Goal: Check status: Check status

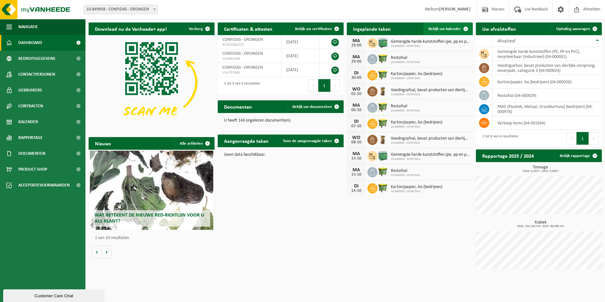
click at [448, 31] on span "Bekijk uw kalender" at bounding box center [444, 29] width 33 height 4
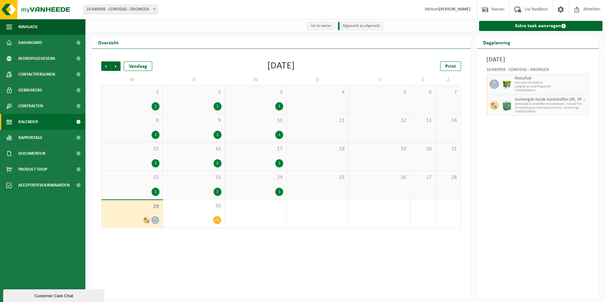
click at [134, 216] on div at bounding box center [132, 220] width 55 height 9
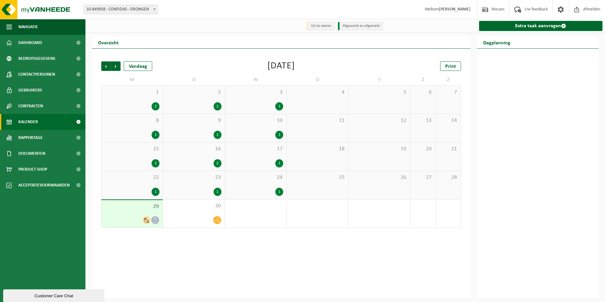
click at [132, 212] on div "29" at bounding box center [132, 214] width 61 height 28
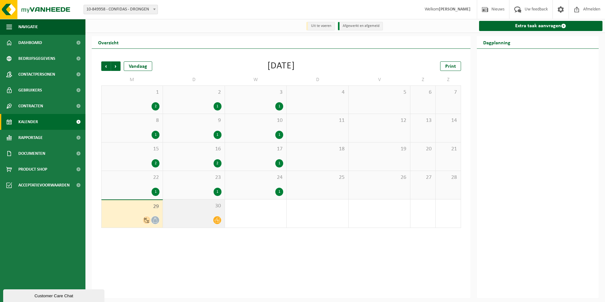
click at [197, 212] on div "30" at bounding box center [193, 213] width 61 height 28
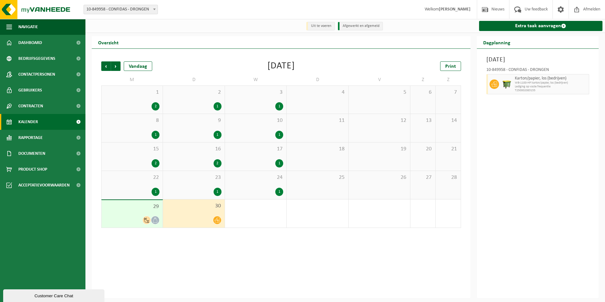
click at [142, 213] on div "29" at bounding box center [132, 214] width 61 height 28
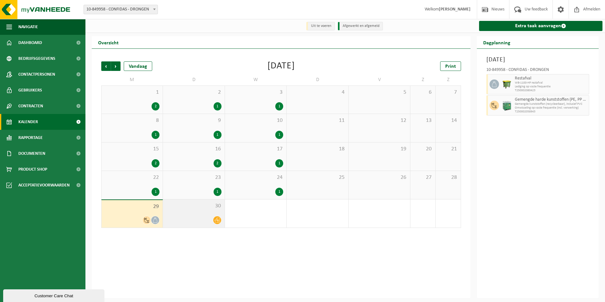
click at [185, 212] on div "30" at bounding box center [193, 213] width 61 height 28
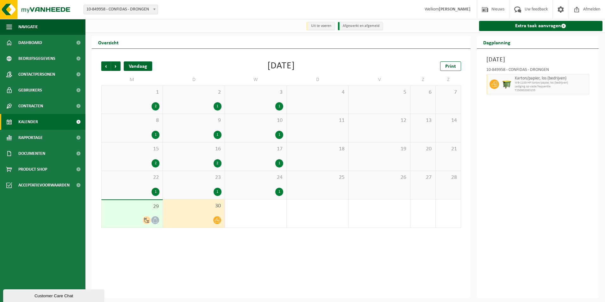
click at [151, 67] on div "Vandaag" at bounding box center [138, 65] width 28 height 9
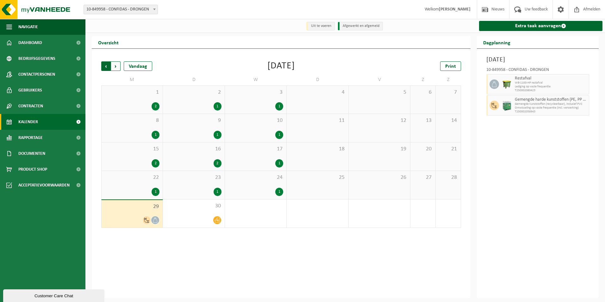
click at [120, 69] on span "Volgende" at bounding box center [115, 65] width 9 height 9
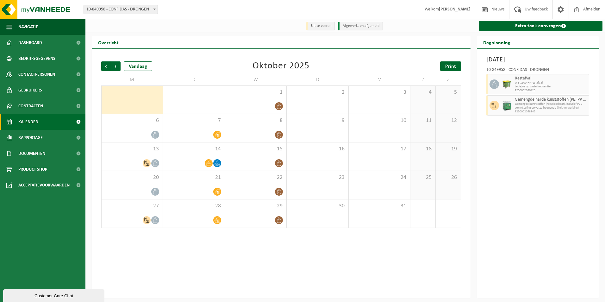
click at [454, 67] on span "Print" at bounding box center [450, 66] width 11 height 5
click at [35, 43] on span "Dashboard" at bounding box center [30, 43] width 24 height 16
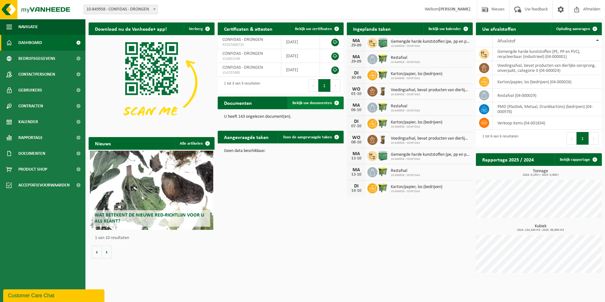
click at [329, 100] on link "Bekijk uw documenten" at bounding box center [315, 103] width 56 height 13
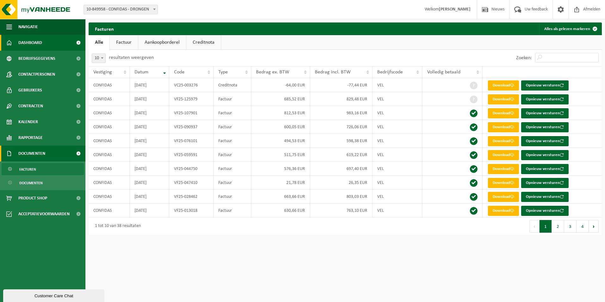
click at [49, 38] on link "Dashboard" at bounding box center [42, 43] width 85 height 16
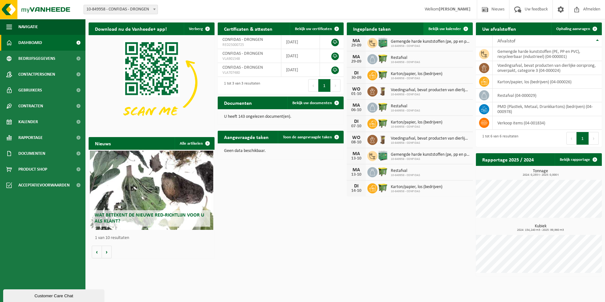
click at [452, 28] on span "Bekijk uw kalender" at bounding box center [444, 29] width 33 height 4
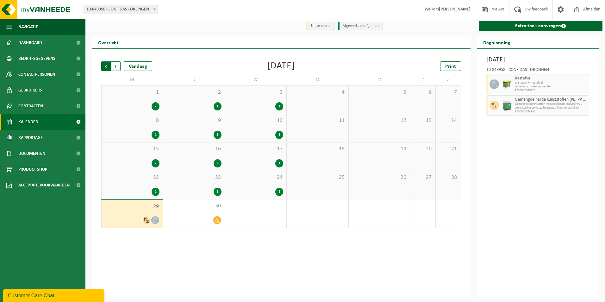
click at [116, 68] on span "Volgende" at bounding box center [115, 65] width 9 height 9
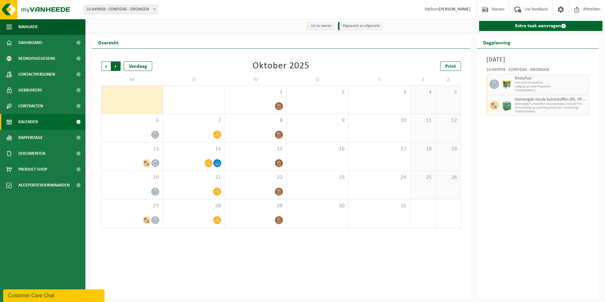
click at [107, 68] on span "Vorige" at bounding box center [105, 65] width 9 height 9
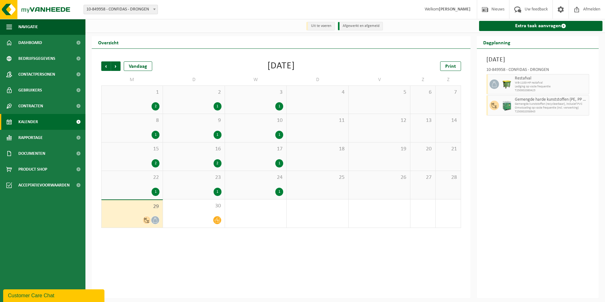
click at [141, 212] on div "29" at bounding box center [132, 214] width 61 height 28
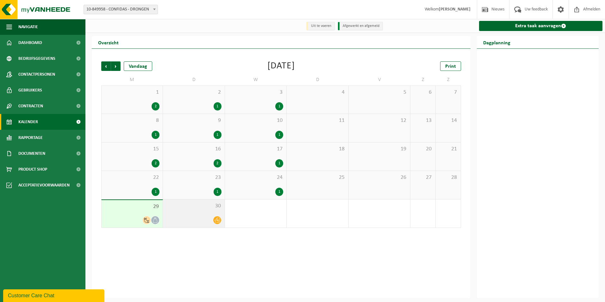
click at [188, 212] on div "30" at bounding box center [193, 213] width 61 height 28
click at [131, 214] on div "29" at bounding box center [132, 214] width 61 height 28
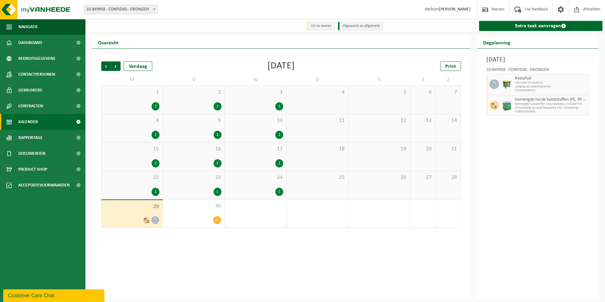
click at [498, 105] on span at bounding box center [494, 105] width 9 height 9
click at [511, 76] on div at bounding box center [507, 84] width 13 height 20
click at [57, 154] on link "Documenten" at bounding box center [42, 154] width 85 height 16
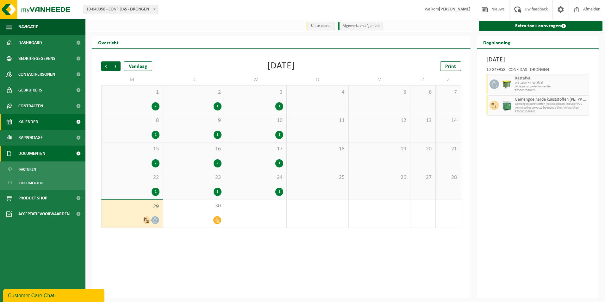
click at [48, 155] on link "Documenten" at bounding box center [42, 154] width 85 height 16
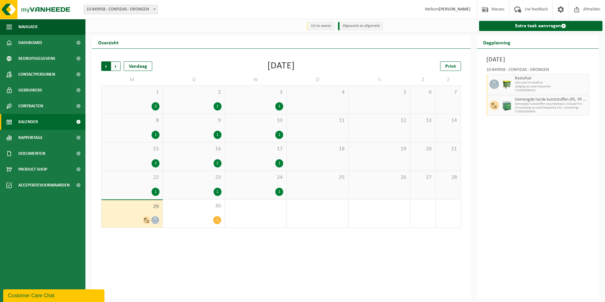
click at [117, 67] on span "Volgende" at bounding box center [115, 65] width 9 height 9
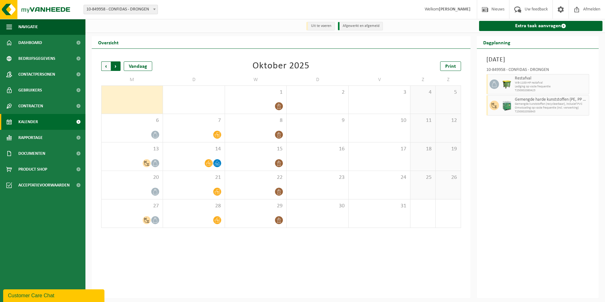
click at [108, 66] on span "Vorige" at bounding box center [105, 65] width 9 height 9
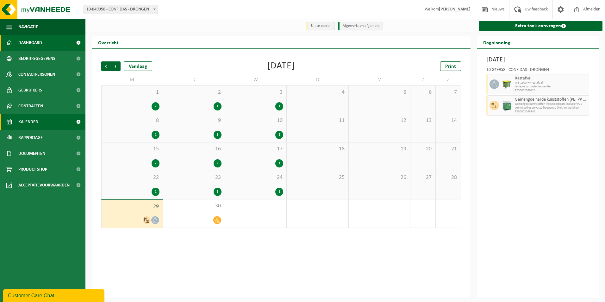
click at [32, 36] on span "Dashboard" at bounding box center [30, 43] width 24 height 16
